Goal: Task Accomplishment & Management: Use online tool/utility

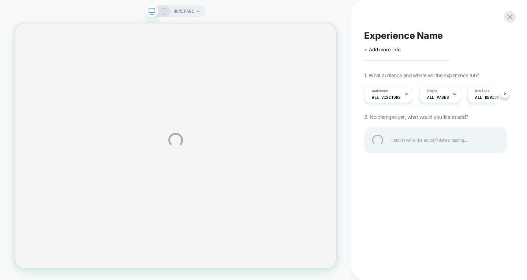
click at [454, 95] on div "HOMEPAGE Experience Name Click to edit experience details + Add more info 1. Wh…" at bounding box center [263, 140] width 527 height 280
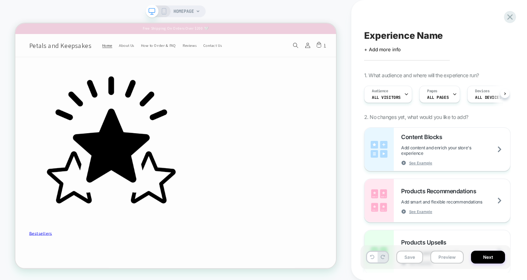
scroll to position [0, 0]
click at [452, 93] on icon at bounding box center [454, 94] width 5 height 5
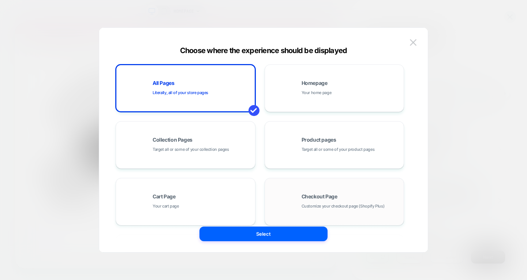
click at [304, 190] on div "Checkout Page Customize your checkout page (Shopify Plus)" at bounding box center [335, 201] width 132 height 40
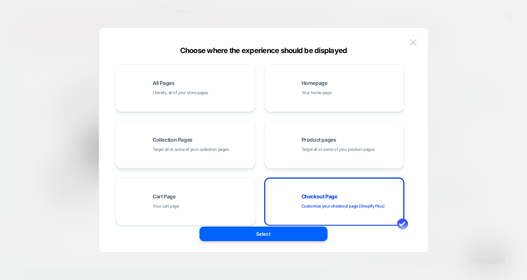
click at [283, 226] on div "All Pages Literally, all of your store pages Homepage Your home page Collection…" at bounding box center [260, 201] width 288 height 274
click at [283, 230] on button "Select" at bounding box center [263, 233] width 128 height 15
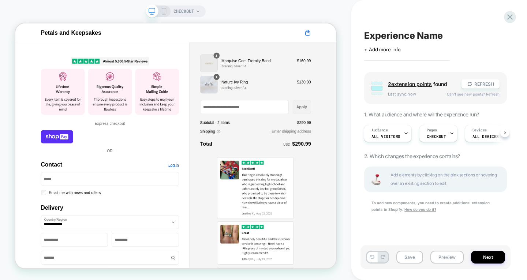
scroll to position [0, 1]
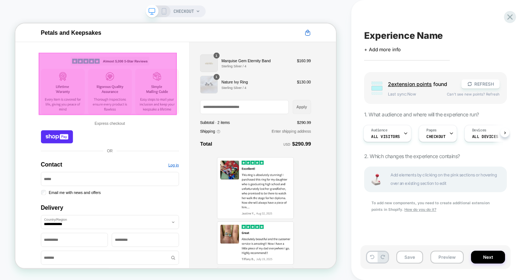
click at [184, 91] on div at bounding box center [138, 103] width 184 height 83
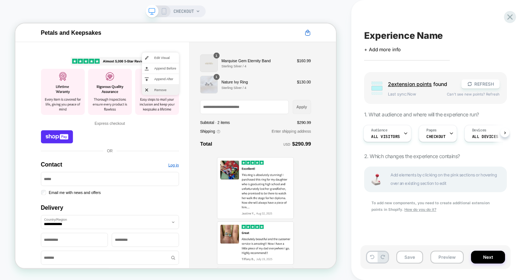
click at [204, 111] on span "Remove" at bounding box center [214, 112] width 29 height 7
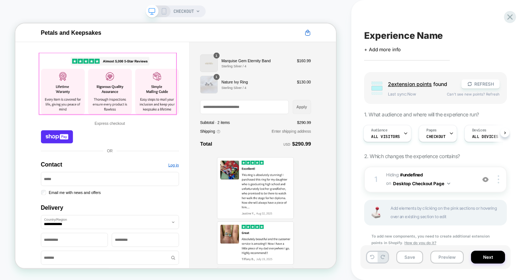
click at [192, 113] on img "Contact" at bounding box center [141, 103] width 184 height 83
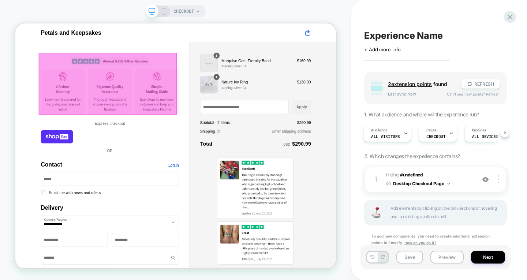
click at [202, 115] on div at bounding box center [138, 103] width 184 height 83
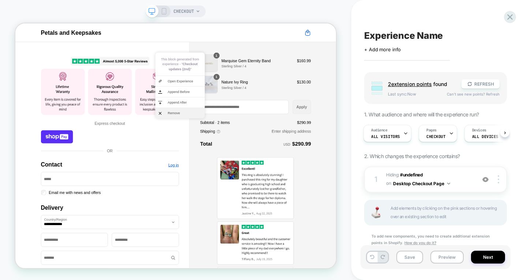
click at [223, 140] on span "Remove" at bounding box center [241, 143] width 46 height 7
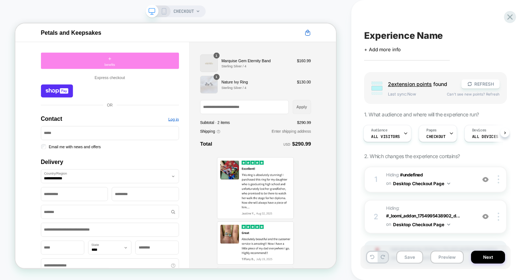
click at [179, 83] on div "+ benefits" at bounding box center [141, 73] width 184 height 22
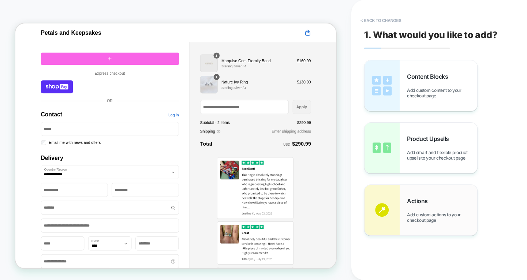
click at [446, 205] on div "Actions Add custom actions to your checkout page" at bounding box center [442, 210] width 70 height 26
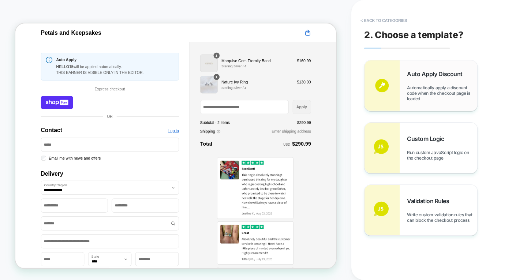
click at [433, 94] on span "Automatically apply a discount code when the checkout page is loaded" at bounding box center [442, 93] width 70 height 16
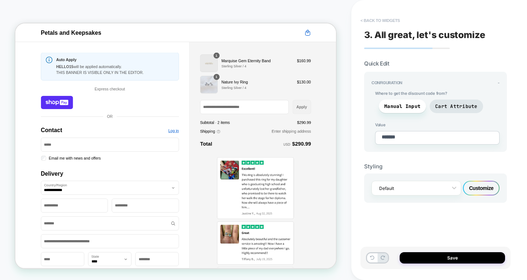
click at [364, 22] on button "< Back to widgets" at bounding box center [380, 21] width 47 height 12
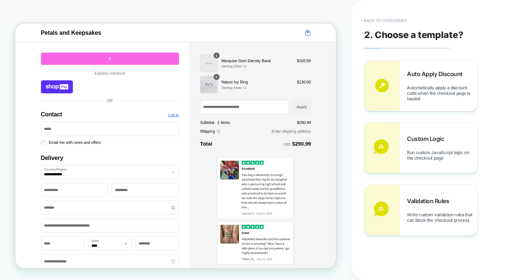
click at [384, 23] on button "< Back to categories" at bounding box center [384, 21] width 54 height 12
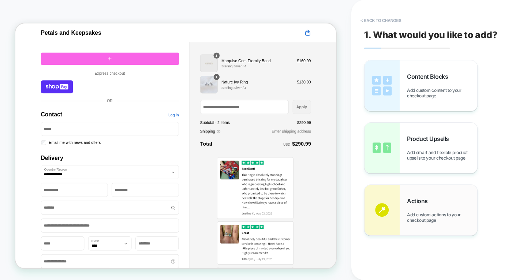
click at [409, 211] on div "Actions Add custom actions to your checkout page" at bounding box center [442, 210] width 70 height 26
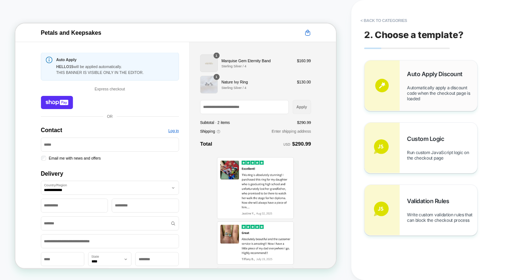
click at [433, 90] on span "Automatically apply a discount code when the checkout page is loaded" at bounding box center [442, 93] width 70 height 16
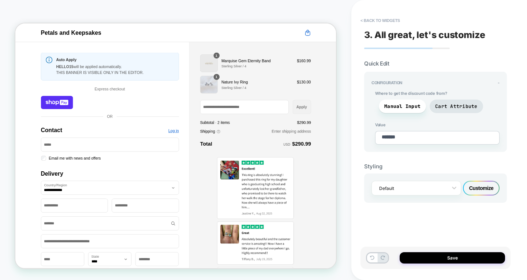
click at [432, 133] on textarea "*******" at bounding box center [437, 138] width 124 height 14
click at [322, 131] on input "Discount code or gift card" at bounding box center [320, 135] width 117 height 18
click at [343, 60] on div "CHECKOUT" at bounding box center [175, 139] width 351 height 265
click at [374, 18] on button "< Back to widgets" at bounding box center [380, 21] width 47 height 12
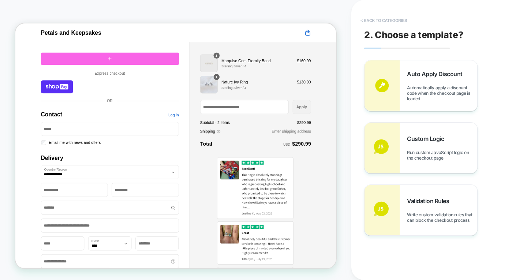
click at [375, 20] on button "< Back to categories" at bounding box center [384, 21] width 54 height 12
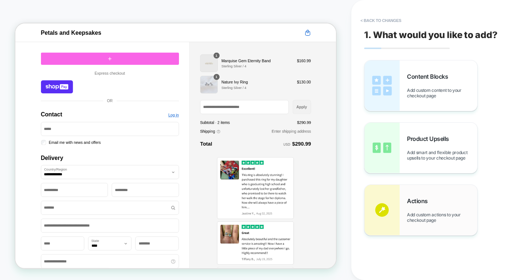
click at [410, 212] on span "Add custom actions to your checkout page" at bounding box center [442, 217] width 70 height 11
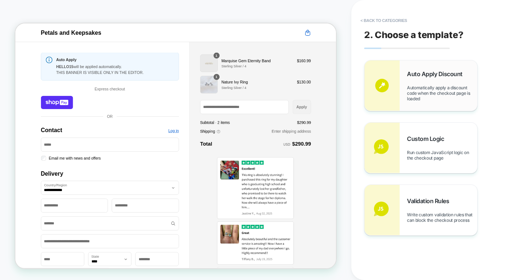
click at [426, 99] on span "Automatically apply a discount code when the checkout page is loaded" at bounding box center [442, 93] width 70 height 16
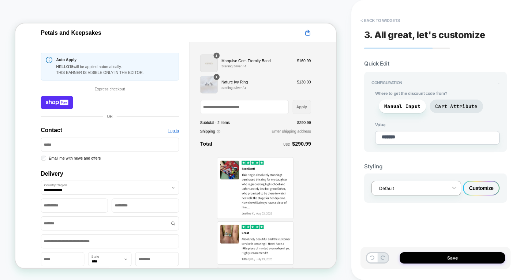
click at [436, 192] on div "Default" at bounding box center [416, 188] width 90 height 15
click at [438, 190] on div "Default" at bounding box center [411, 188] width 72 height 10
click at [473, 189] on div "Customize" at bounding box center [481, 188] width 37 height 15
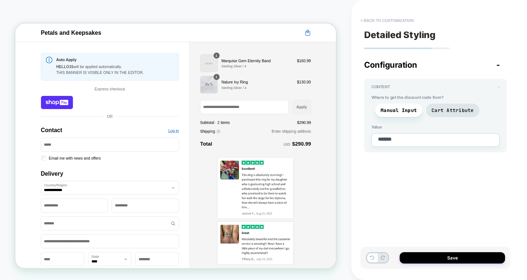
click at [389, 19] on button "< Back to customization" at bounding box center [387, 21] width 60 height 12
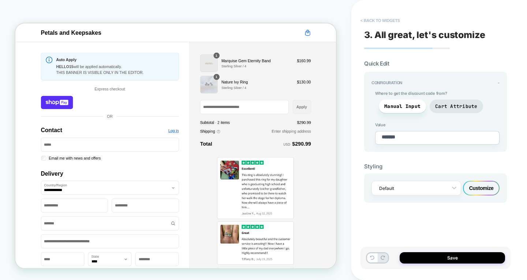
click at [369, 18] on button "< Back to widgets" at bounding box center [380, 21] width 47 height 12
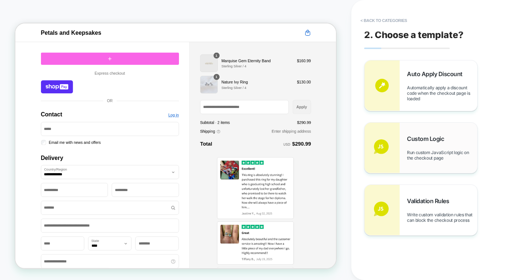
click at [412, 137] on span "Custom Logic" at bounding box center [427, 138] width 41 height 7
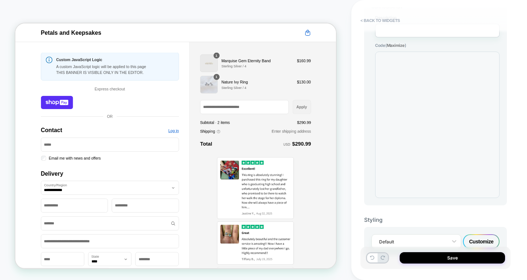
scroll to position [87, 0]
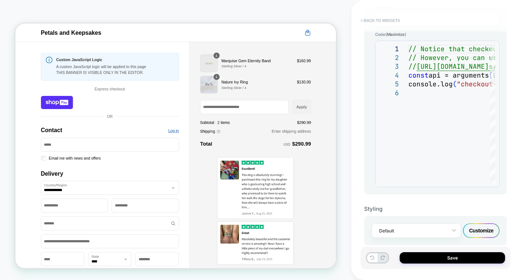
click at [377, 21] on button "< Back to widgets" at bounding box center [380, 21] width 47 height 12
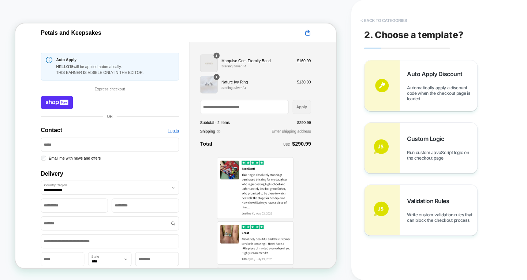
click at [375, 23] on button "< Back to categories" at bounding box center [384, 21] width 54 height 12
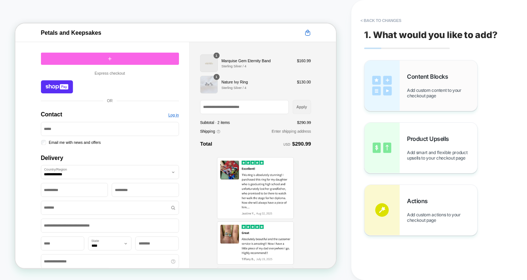
click at [406, 76] on div "Content Blocks Add custom content to your checkout page" at bounding box center [420, 85] width 113 height 50
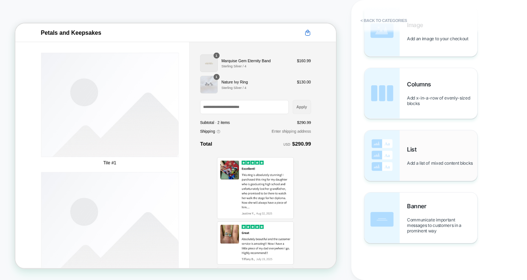
click at [426, 160] on span "Add a list of mixed content blocks" at bounding box center [442, 162] width 70 height 5
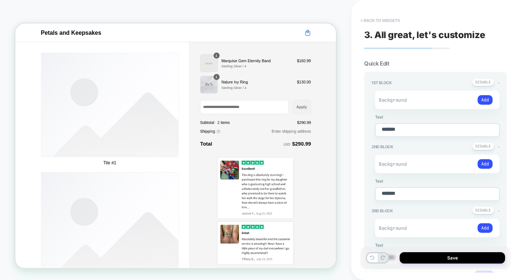
click at [381, 23] on button "< Back to widgets" at bounding box center [380, 21] width 47 height 12
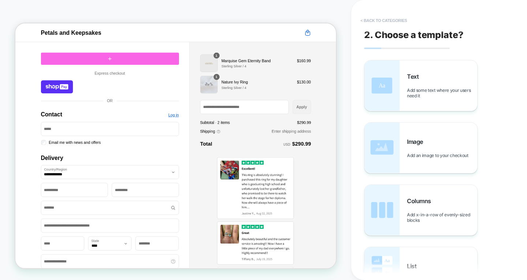
click at [381, 23] on button "< Back to categories" at bounding box center [384, 21] width 54 height 12
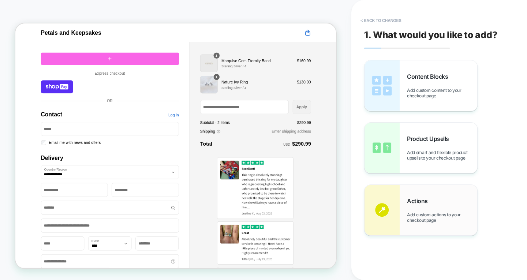
click at [421, 217] on span "Add custom actions to your checkout page" at bounding box center [442, 217] width 70 height 11
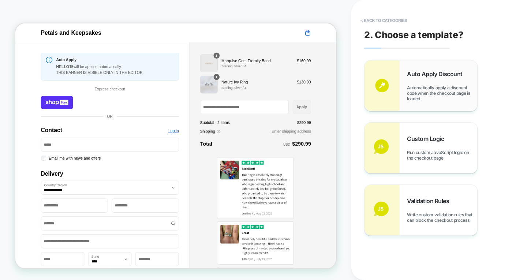
click at [408, 80] on div "Auto Apply Discount Automatically apply a discount code when the checkout page …" at bounding box center [442, 85] width 70 height 31
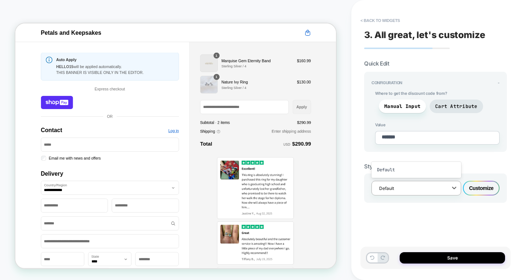
click at [421, 188] on div at bounding box center [411, 188] width 65 height 7
click at [422, 187] on div at bounding box center [411, 188] width 65 height 7
click at [421, 153] on div "Styling option Default focused, 1 of 1. 1 result available. Use Up and Down to …" at bounding box center [435, 177] width 143 height 51
click at [444, 188] on div "Default" at bounding box center [411, 188] width 72 height 10
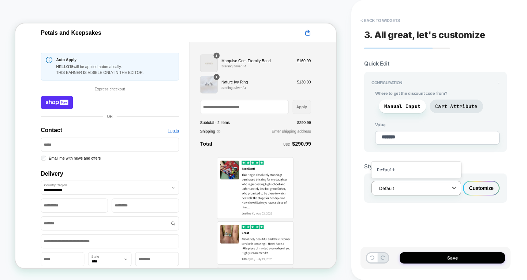
click at [499, 163] on div "Styling" at bounding box center [435, 166] width 143 height 7
click at [388, 26] on button "< Back to widgets" at bounding box center [380, 21] width 47 height 12
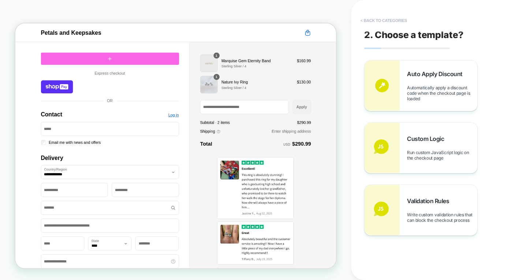
click at [387, 23] on button "< Back to categories" at bounding box center [384, 21] width 54 height 12
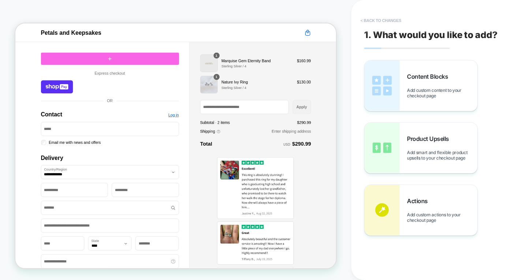
click at [381, 22] on button "< Back to changes" at bounding box center [381, 21] width 48 height 12
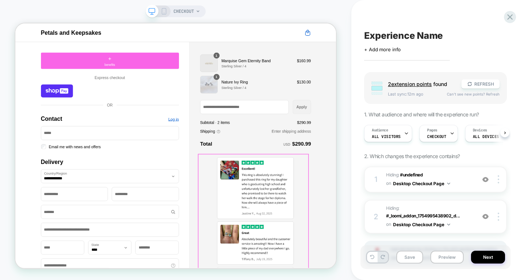
scroll to position [0, 0]
click at [512, 19] on icon at bounding box center [509, 16] width 5 height 5
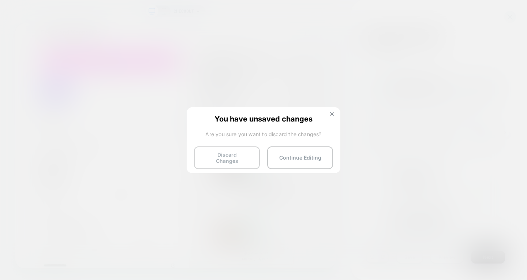
click at [227, 158] on button "Discard Changes" at bounding box center [227, 157] width 66 height 23
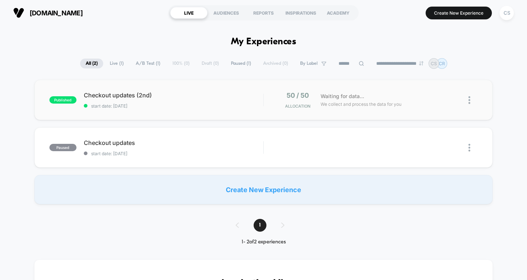
click at [153, 91] on div "published Checkout updates (2nd) start date: [DATE] 50 / 50 Allocation Waiting …" at bounding box center [263, 100] width 458 height 40
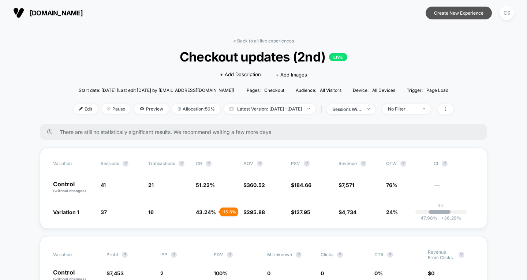
click at [446, 13] on button "Create New Experience" at bounding box center [458, 13] width 66 height 13
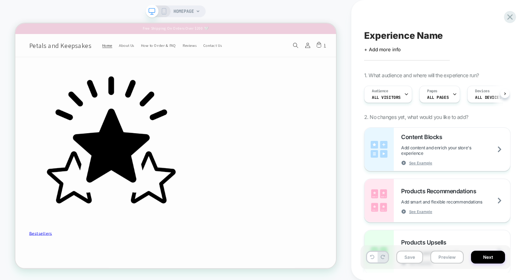
scroll to position [0, 0]
click at [436, 95] on span "ALL PAGES" at bounding box center [438, 97] width 22 height 5
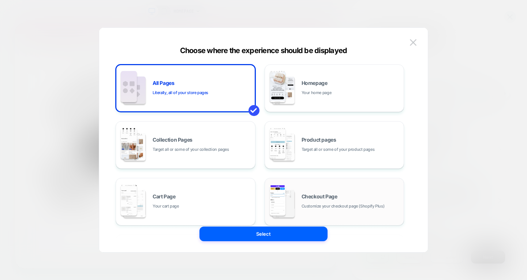
click at [348, 197] on div "Checkout Page Customize your checkout page (Shopify Plus)" at bounding box center [350, 202] width 99 height 16
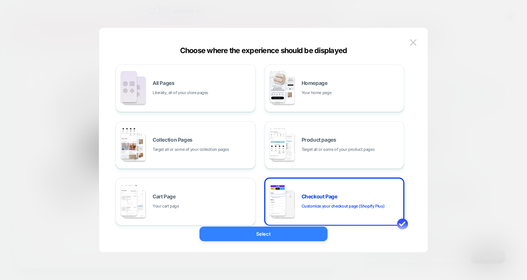
click at [285, 230] on button "Select" at bounding box center [263, 233] width 128 height 15
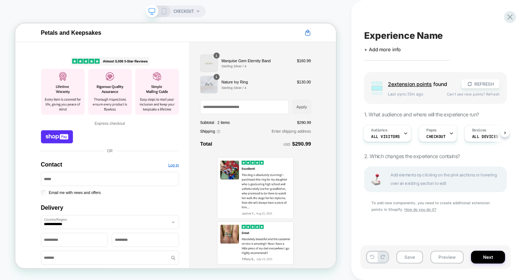
scroll to position [0, 0]
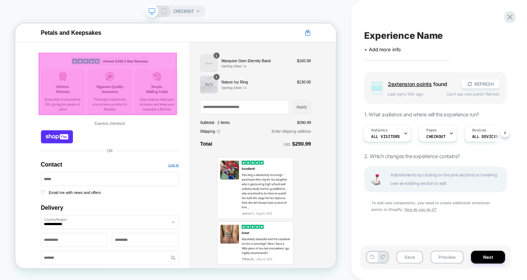
click at [131, 105] on div at bounding box center [138, 103] width 184 height 83
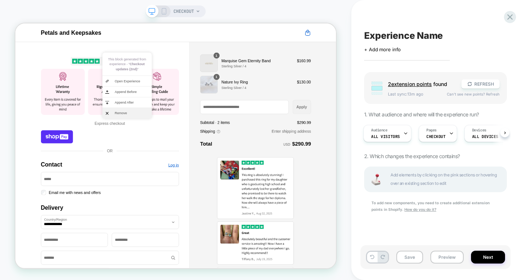
click at [162, 144] on span "Remove" at bounding box center [171, 143] width 46 height 7
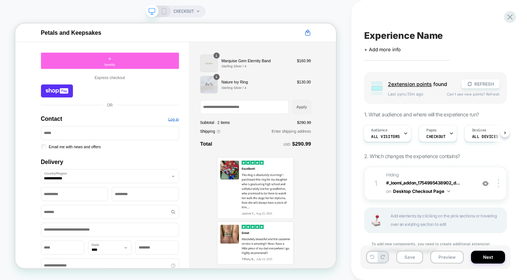
click at [164, 86] on div "Contact" at bounding box center [141, 88] width 184 height 8
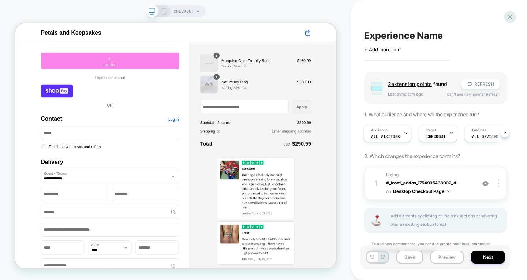
click at [164, 80] on div "+ benefits" at bounding box center [141, 73] width 184 height 22
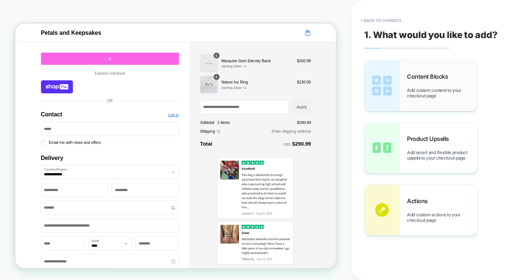
click at [400, 94] on div "Content Blocks Add custom content to your checkout page" at bounding box center [420, 85] width 113 height 50
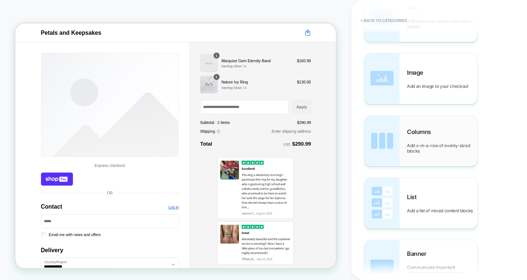
scroll to position [110, 0]
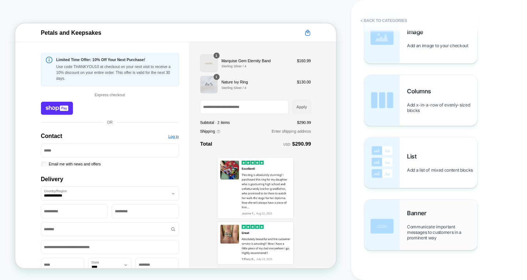
click at [432, 218] on div "Banner Communicate important messages to customers in a prominent way" at bounding box center [442, 224] width 70 height 31
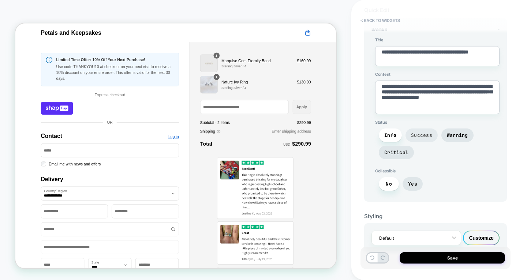
click at [422, 129] on span "Success" at bounding box center [421, 135] width 32 height 14
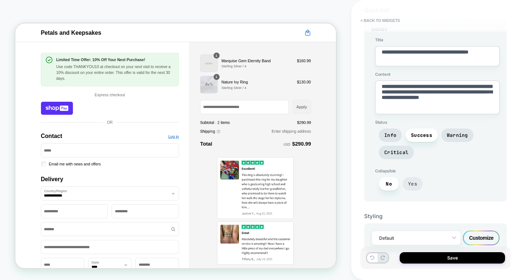
click at [414, 181] on span "Yes" at bounding box center [412, 184] width 9 height 6
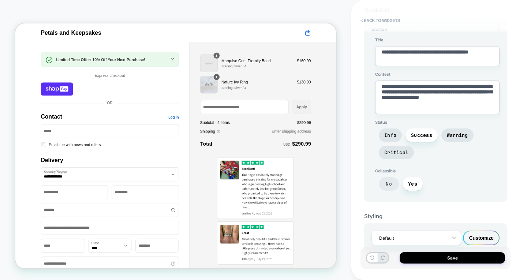
click at [392, 181] on span "No" at bounding box center [389, 184] width 20 height 14
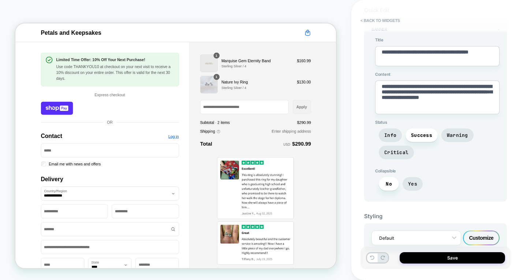
click at [429, 98] on textarea "**********" at bounding box center [437, 97] width 124 height 34
type textarea "*"
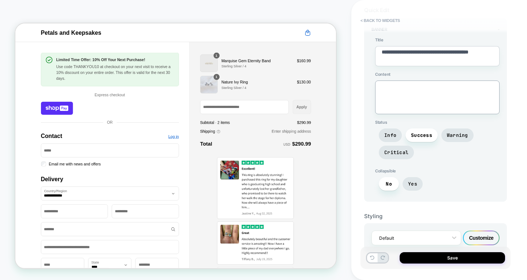
scroll to position [40, 0]
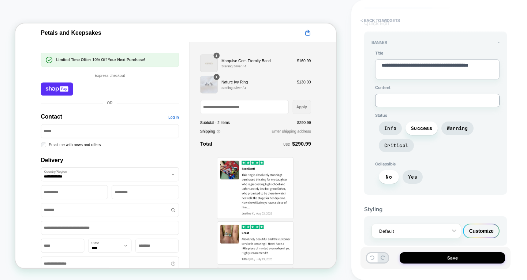
click at [420, 87] on span "Content" at bounding box center [437, 87] width 124 height 5
